Goal: Use online tool/utility: Utilize a website feature to perform a specific function

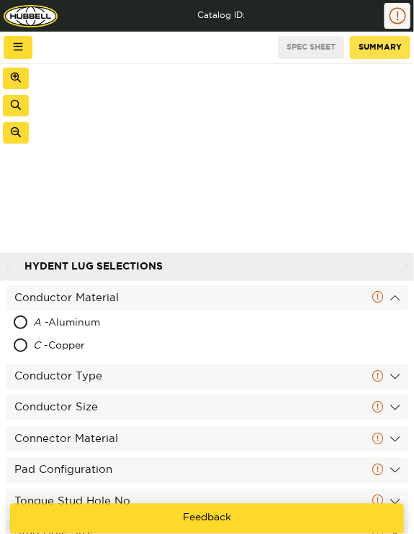
click at [384, 45] on button "Summary" at bounding box center [379, 47] width 60 height 23
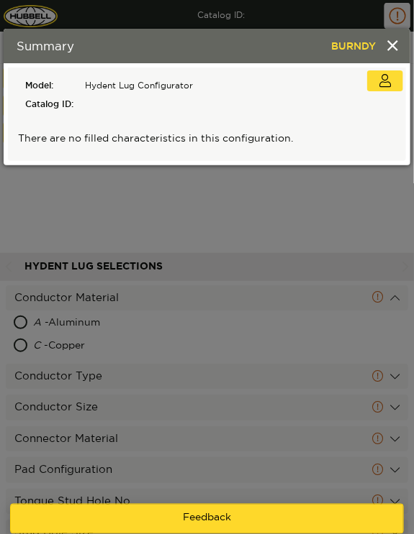
click at [256, 190] on div "Summary BURNDY Summary BURNDY Model Hydent Lug Configurator Catalog ID Instance…" at bounding box center [207, 267] width 414 height 534
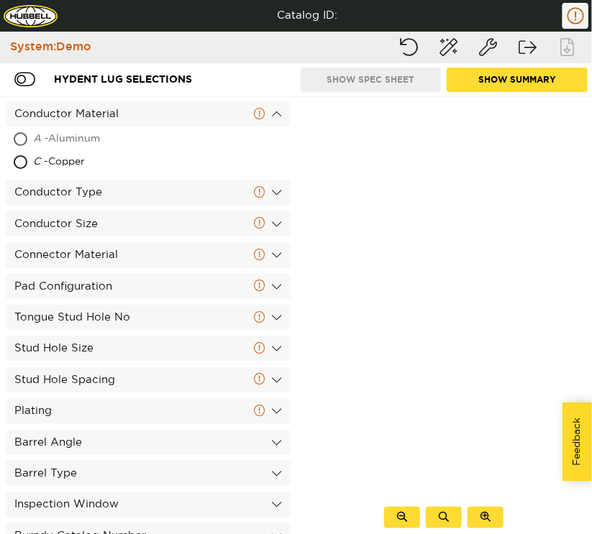
click at [193, 140] on div "A - Aluminum" at bounding box center [148, 139] width 285 height 23
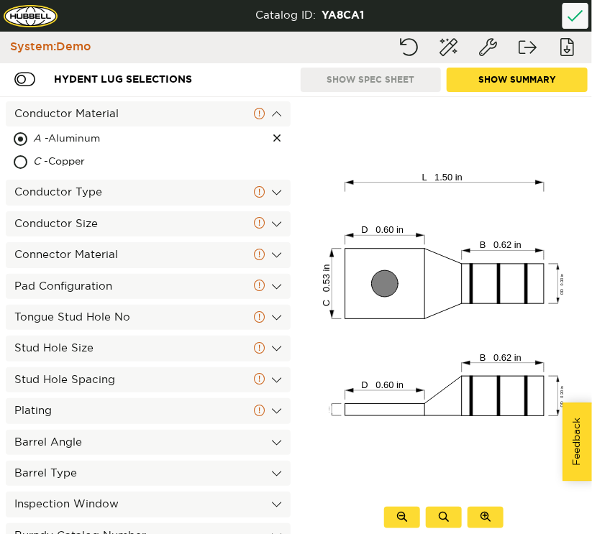
click at [540, 73] on button "Show Summary" at bounding box center [517, 80] width 141 height 24
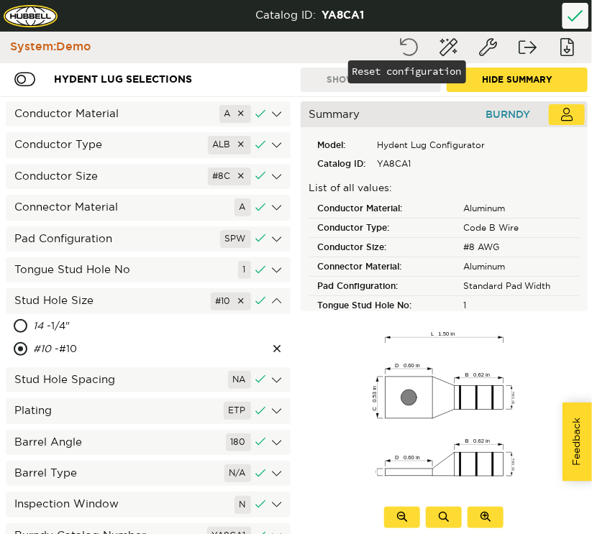
click at [403, 37] on button "Reset configuration" at bounding box center [409, 48] width 36 height 26
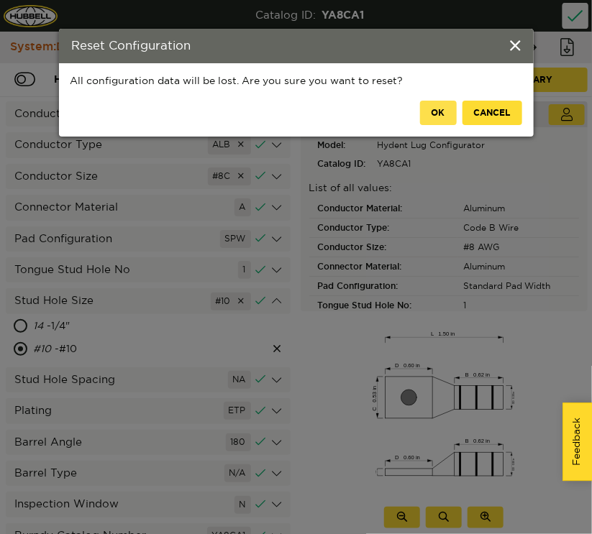
click at [427, 114] on button "OK" at bounding box center [438, 113] width 37 height 24
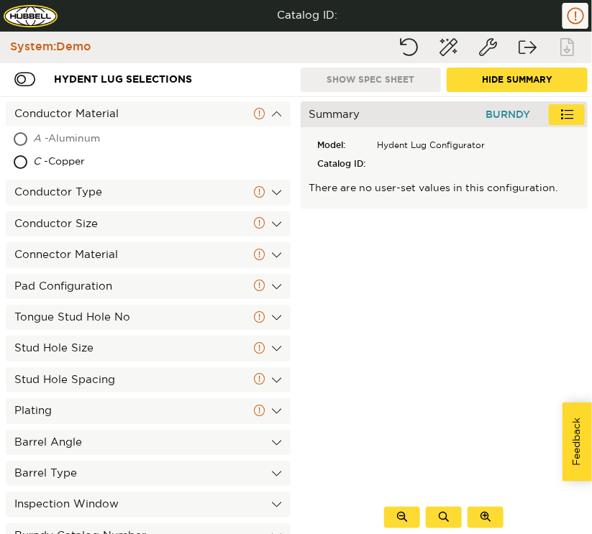
click at [164, 142] on div "A - Aluminum" at bounding box center [109, 139] width 152 height 23
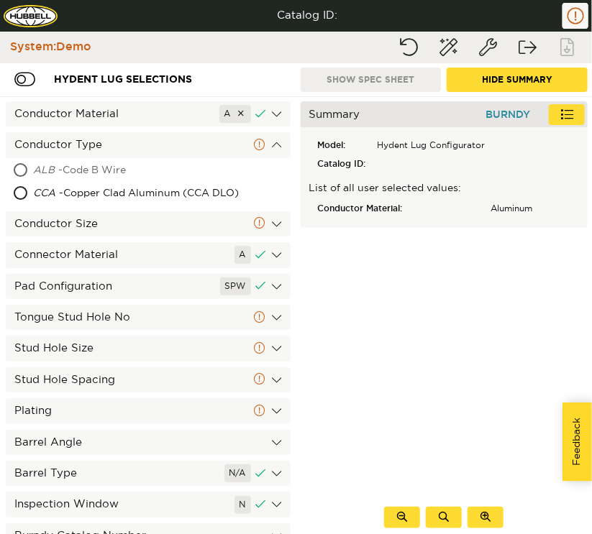
click at [160, 168] on div "ALB - Code B Wire" at bounding box center [115, 171] width 165 height 23
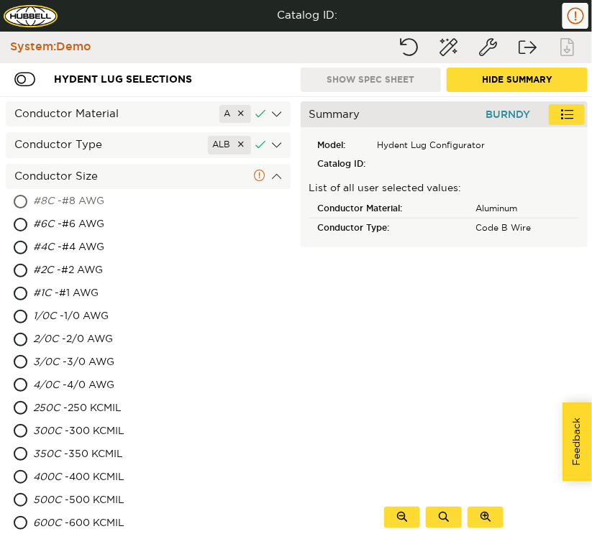
click at [137, 201] on div "#8C - #8 AWG" at bounding box center [110, 202] width 154 height 23
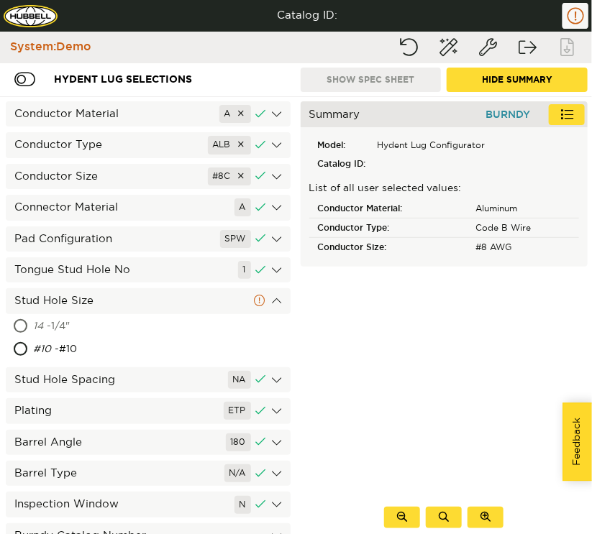
click at [81, 333] on div "14 - 1/4"" at bounding box center [101, 327] width 137 height 23
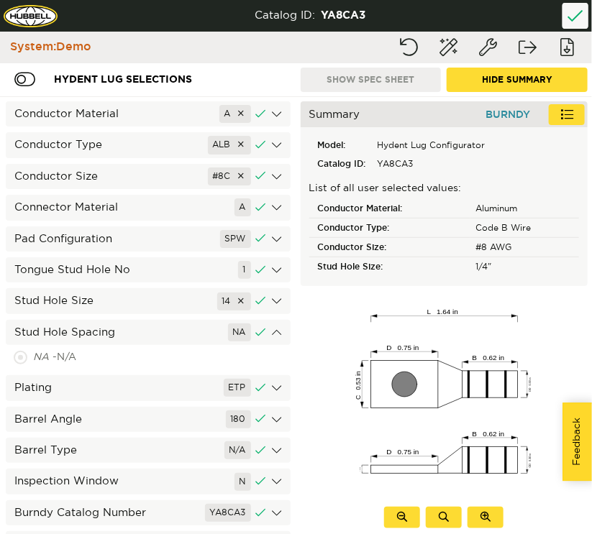
click at [398, 183] on p "List of all user selected values:" at bounding box center [444, 189] width 270 height 14
click at [237, 114] on div at bounding box center [241, 114] width 9 height 12
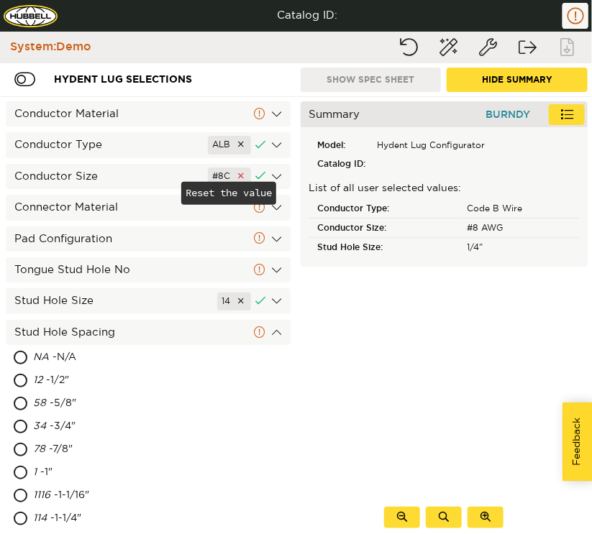
click at [237, 174] on div at bounding box center [241, 176] width 9 height 12
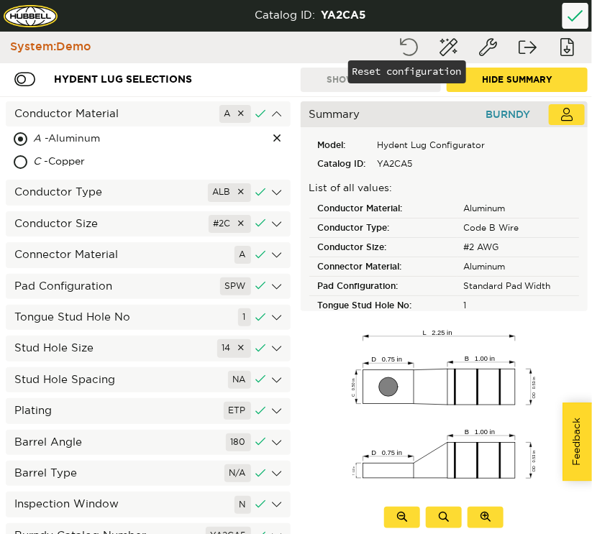
click at [398, 57] on button "Reset configuration" at bounding box center [409, 48] width 36 height 26
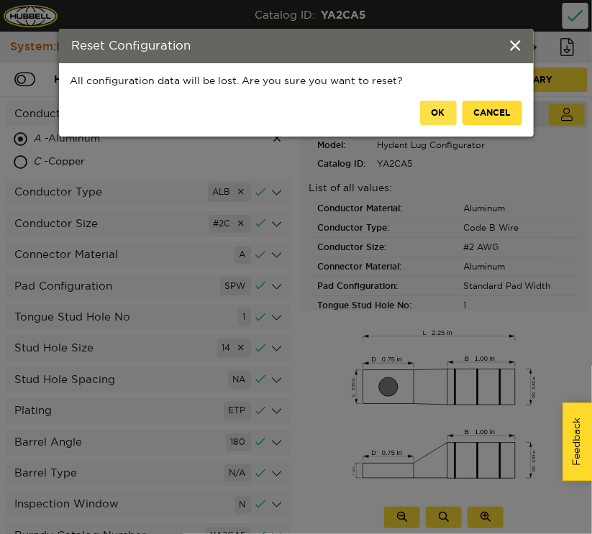
click at [434, 114] on button "OK" at bounding box center [438, 113] width 37 height 24
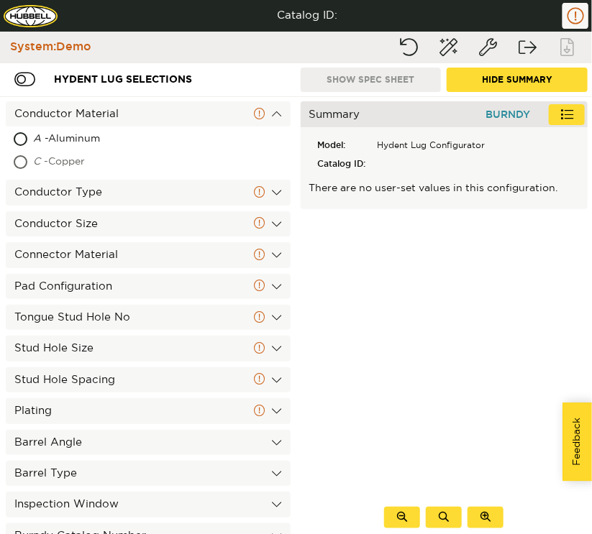
click at [133, 153] on div "C - Copper" at bounding box center [105, 162] width 145 height 23
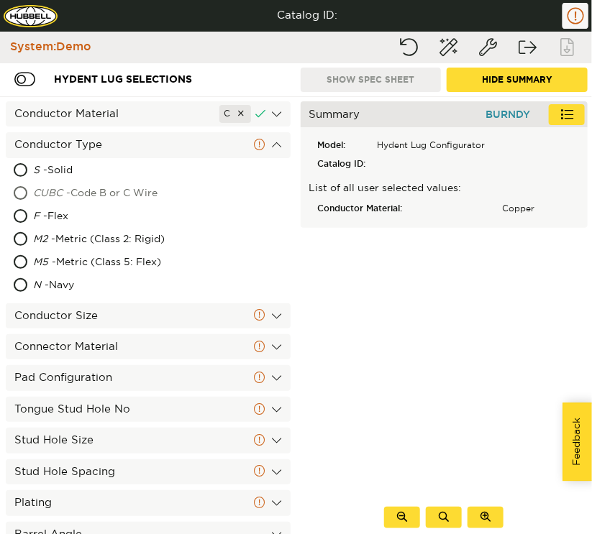
click at [118, 186] on div "CUBC - Code B or C Wire" at bounding box center [123, 194] width 181 height 23
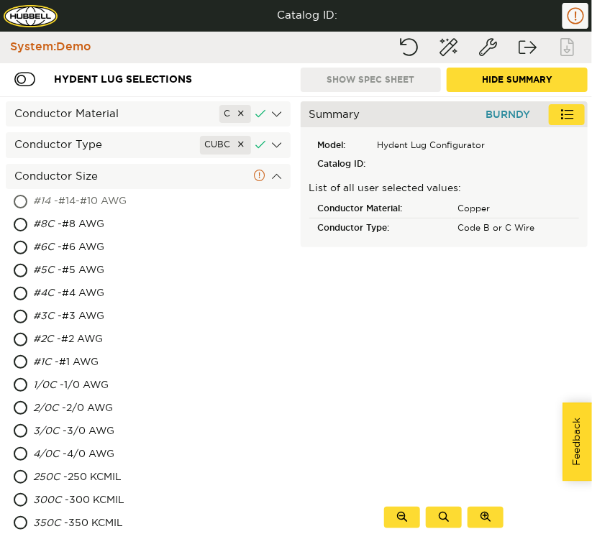
click at [64, 199] on div "#14 - #14-#10 AWG" at bounding box center [115, 202] width 165 height 23
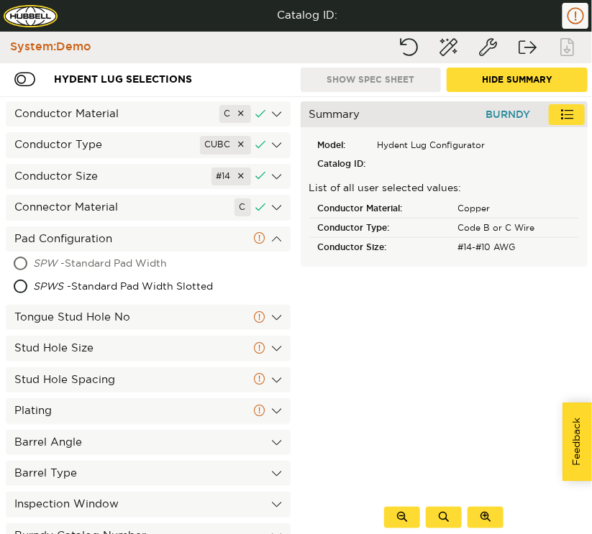
click at [105, 274] on div "SPW - Standard Pad Width" at bounding box center [126, 264] width 186 height 23
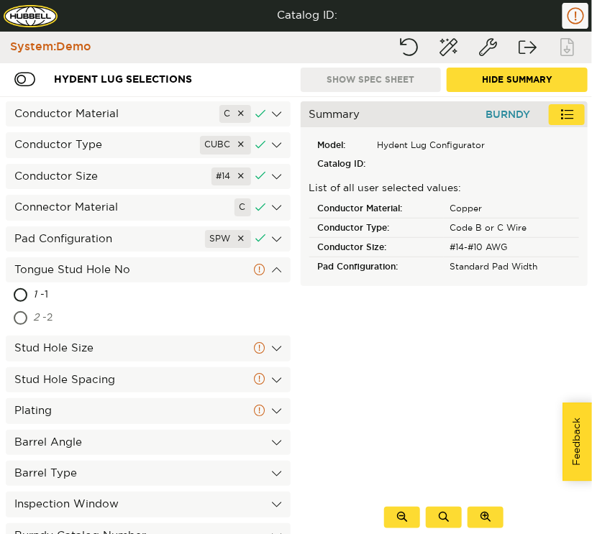
click at [23, 316] on div "2 - 2" at bounding box center [148, 318] width 285 height 23
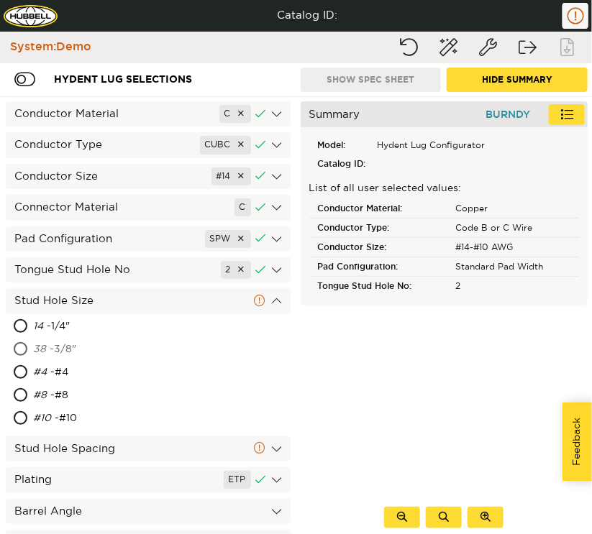
click at [119, 355] on div "38 - 3/8"" at bounding box center [103, 350] width 140 height 23
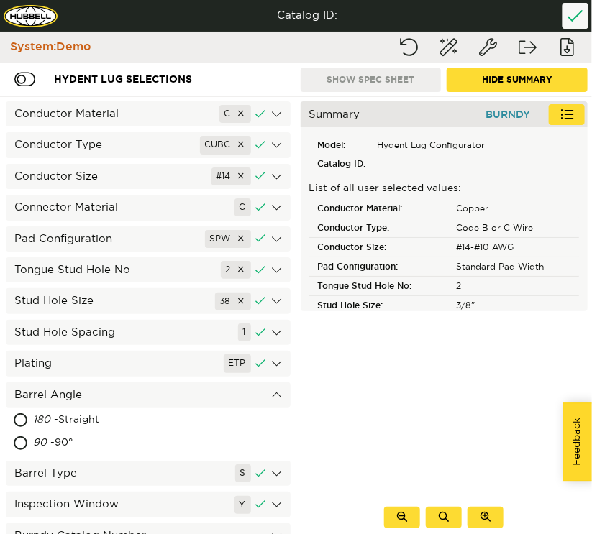
click at [132, 360] on div "Plating ETP" at bounding box center [148, 363] width 285 height 25
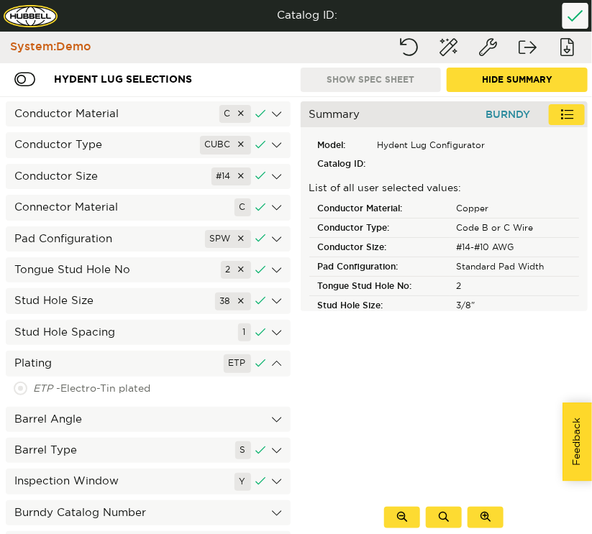
click at [116, 332] on div "Stud Hole Spacing 1" at bounding box center [148, 332] width 285 height 25
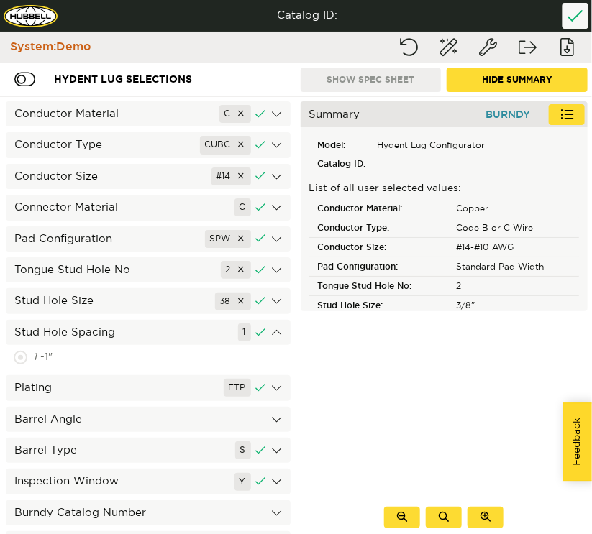
click at [123, 294] on div "Stud Hole Size 38" at bounding box center [148, 300] width 285 height 25
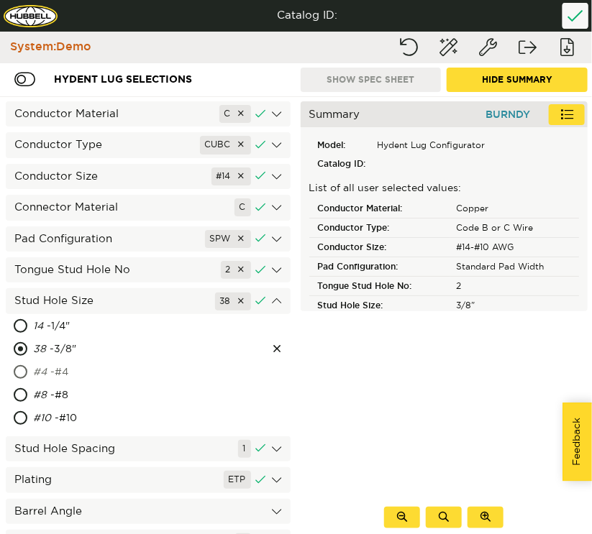
click at [76, 374] on div "#4 - #4" at bounding box center [101, 373] width 136 height 23
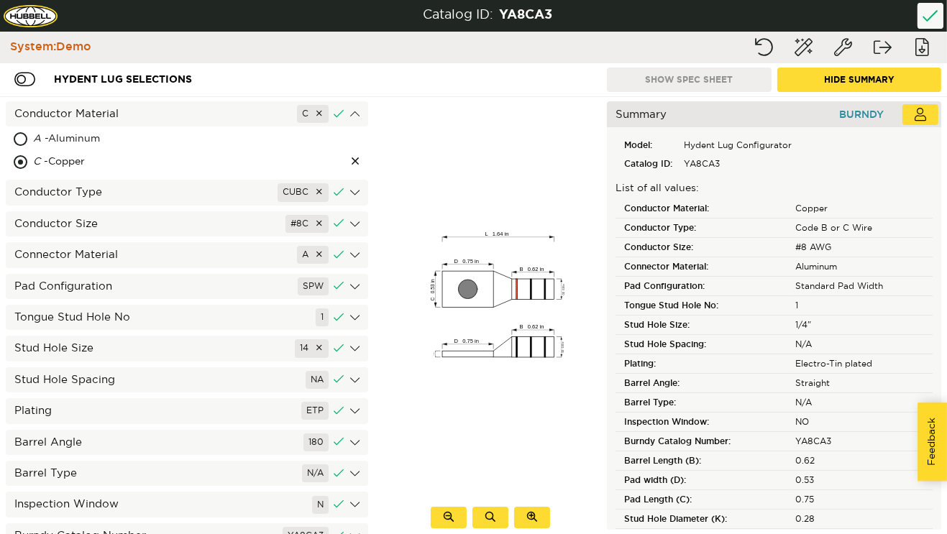
click at [516, 298] on rect at bounding box center [533, 289] width 42 height 20
click at [495, 363] on icon "L 1.64 in D 0.75 in B 0.62 in C 0.53 in OD 0.30 in D 0.75 in T 0.09 in B 0.62 i…" at bounding box center [498, 294] width 162 height 275
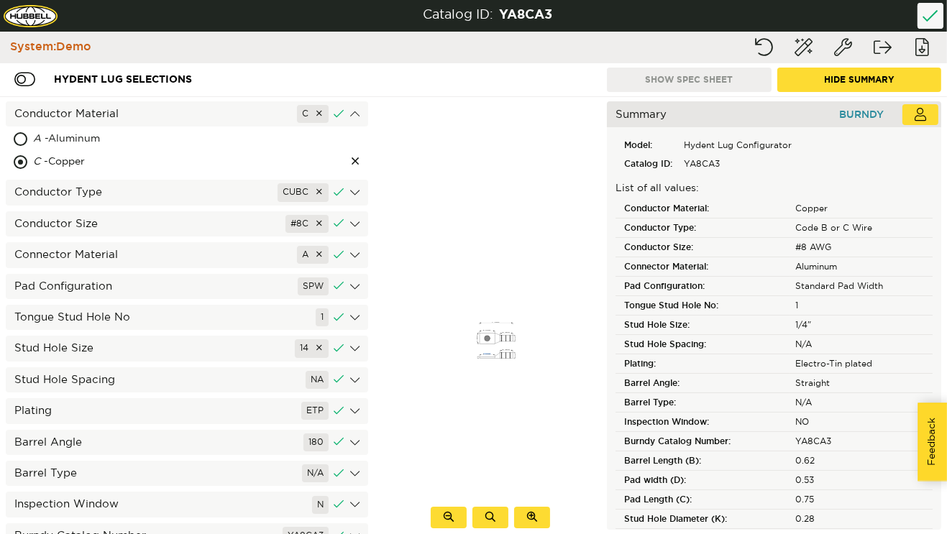
click at [495, 363] on icon "L 1.64 in D 0.75 in B 0.62 in C 0.53 in OD 0.30 in D 0.75 in T 0.09 in B 0.62 i…" at bounding box center [496, 339] width 48 height 81
click at [495, 363] on icon "L 1.64 in D 0.75 in B 0.62 in C 0.53 in OD 0.30 in D 0.75 in T 0.09 in B 0.62 i…" at bounding box center [495, 340] width 47 height 81
click at [489, 525] on div at bounding box center [490, 518] width 36 height 22
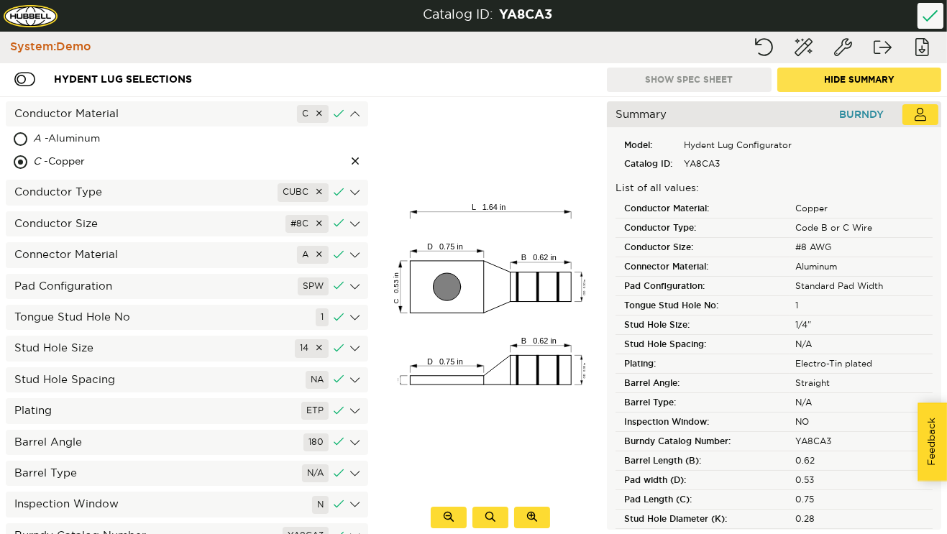
click at [862, 78] on button "Hide Summary" at bounding box center [859, 80] width 165 height 24
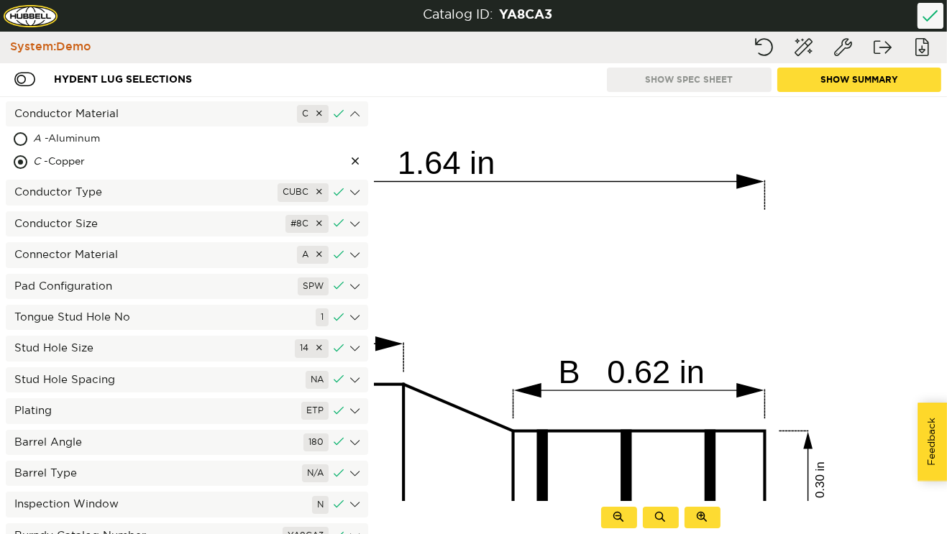
click at [836, 123] on icon "L 1.64 in D 0.75 in B 0.62 in C 0.53 in OD 0.30 in D 0.75 in T 0.09 in B 0.62 i…" at bounding box center [431, 524] width 1322 height 913
